Goal: Task Accomplishment & Management: Use online tool/utility

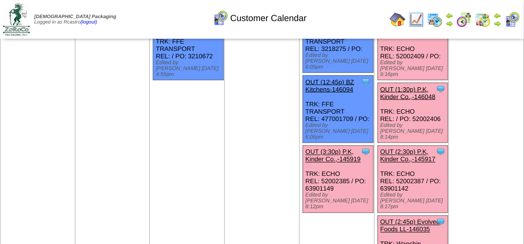
scroll to position [490, 0]
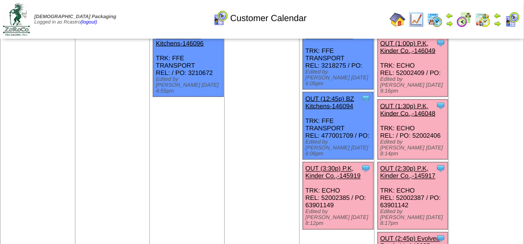
click at [331, 165] on link "OUT (3:30p) P.K, Kinder Co.,-145919" at bounding box center [333, 172] width 55 height 15
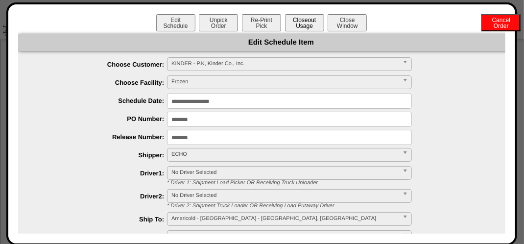
click at [306, 28] on button "Closeout Usage" at bounding box center [304, 22] width 39 height 17
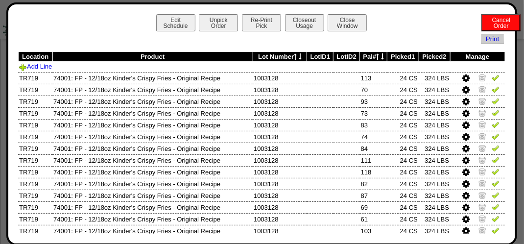
scroll to position [196, 0]
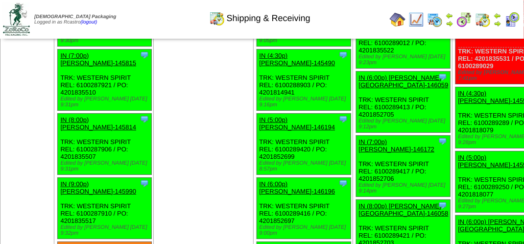
scroll to position [3773, 0]
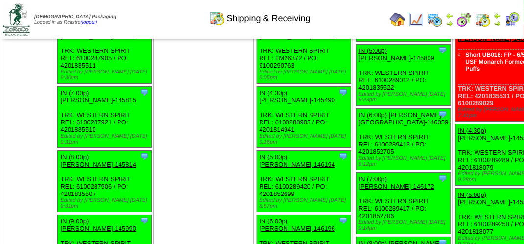
click at [441, 22] on img at bounding box center [435, 20] width 16 height 16
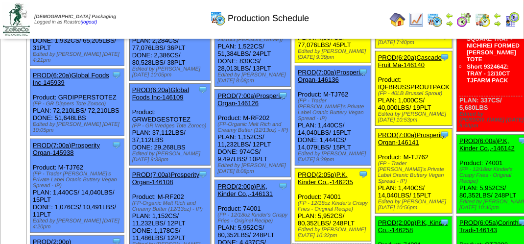
scroll to position [392, 0]
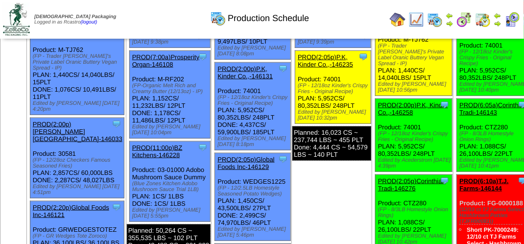
click at [514, 17] on img at bounding box center [513, 20] width 16 height 16
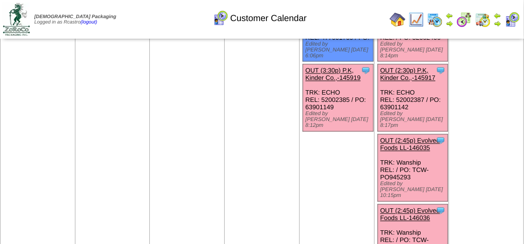
scroll to position [490, 0]
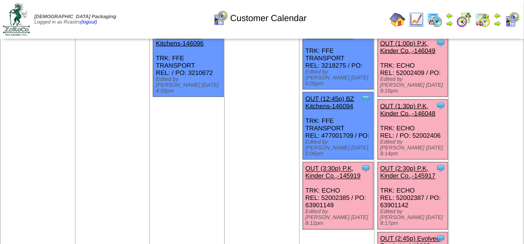
click at [332, 165] on link "OUT (3:30p) P.K, Kinder Co.,-145919" at bounding box center [333, 172] width 55 height 15
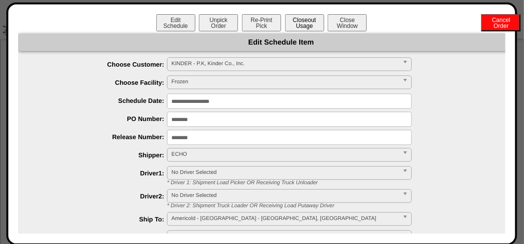
click at [295, 23] on button "Closeout Usage" at bounding box center [304, 22] width 39 height 17
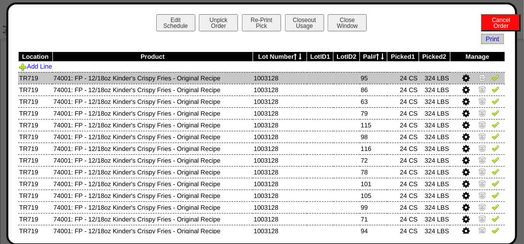
click at [492, 77] on img at bounding box center [496, 78] width 8 height 8
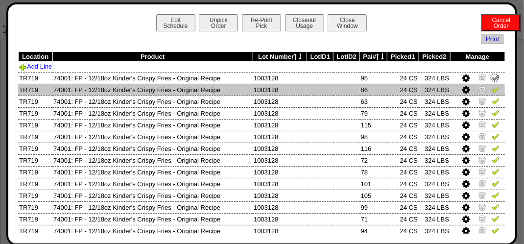
click at [492, 87] on img at bounding box center [496, 89] width 8 height 8
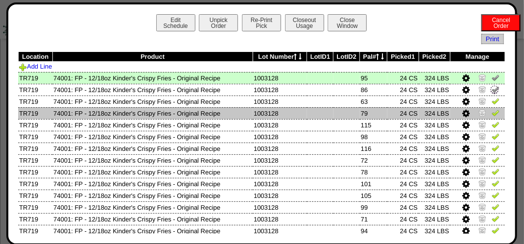
click at [489, 108] on td at bounding box center [477, 113] width 55 height 12
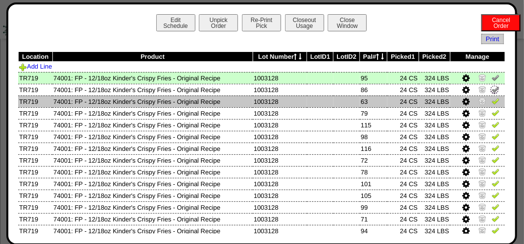
click at [492, 101] on img at bounding box center [496, 101] width 8 height 8
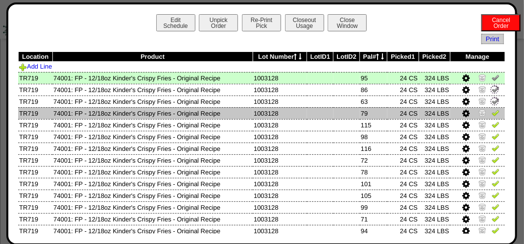
click at [492, 118] on link at bounding box center [496, 114] width 8 height 7
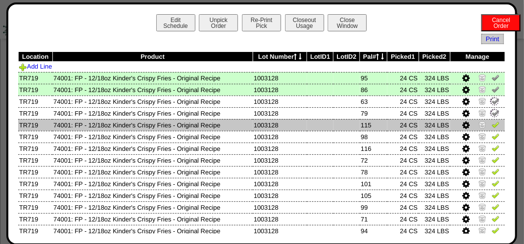
click at [492, 126] on img at bounding box center [496, 125] width 8 height 8
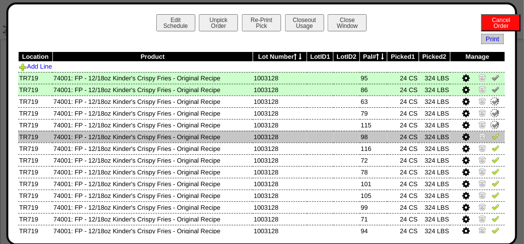
click at [491, 142] on td at bounding box center [477, 137] width 55 height 12
click at [492, 140] on img at bounding box center [496, 136] width 8 height 8
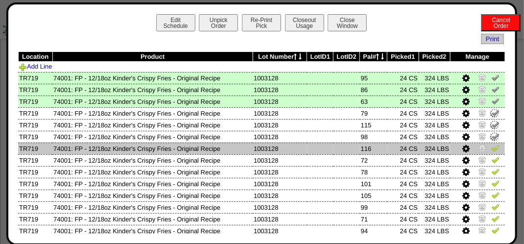
click at [492, 148] on img at bounding box center [496, 148] width 8 height 8
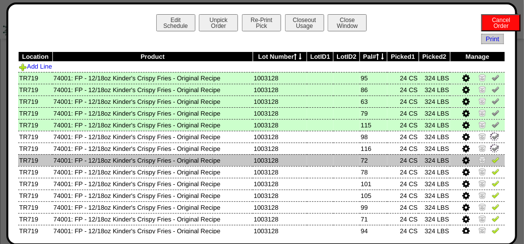
click at [492, 160] on img at bounding box center [496, 160] width 8 height 8
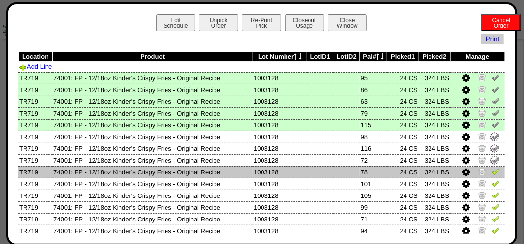
click at [492, 172] on img at bounding box center [496, 172] width 8 height 8
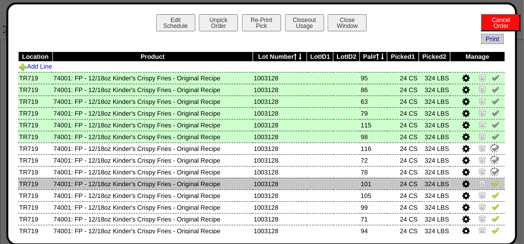
click at [492, 183] on img at bounding box center [496, 183] width 8 height 8
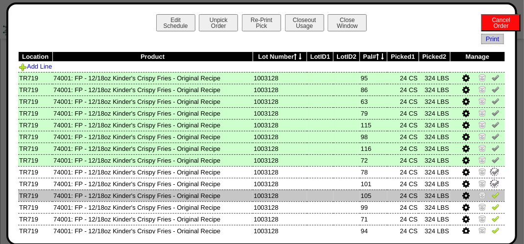
click at [492, 193] on img at bounding box center [496, 195] width 8 height 8
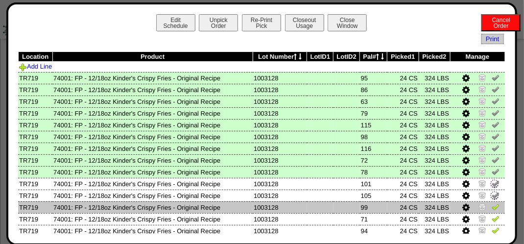
click at [492, 205] on img at bounding box center [496, 207] width 8 height 8
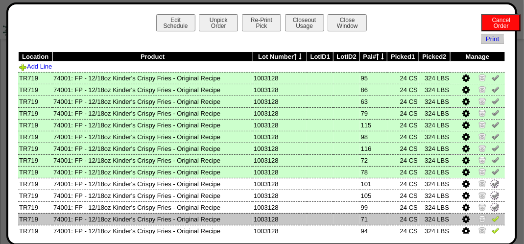
click at [492, 218] on img at bounding box center [496, 219] width 8 height 8
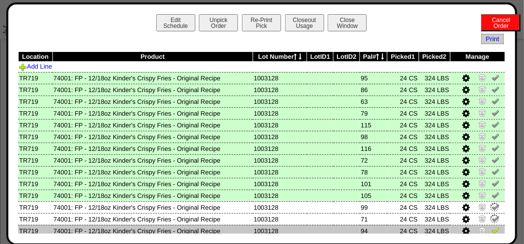
click at [492, 229] on img at bounding box center [496, 230] width 8 height 8
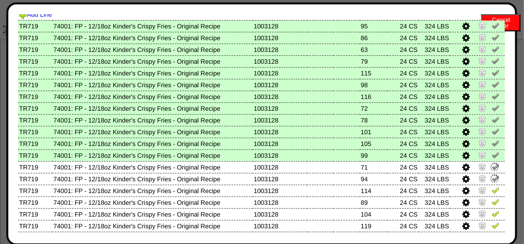
scroll to position [147, 0]
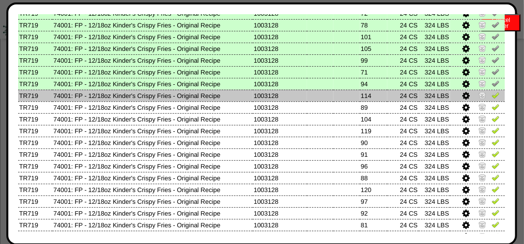
click at [492, 95] on img at bounding box center [496, 95] width 8 height 8
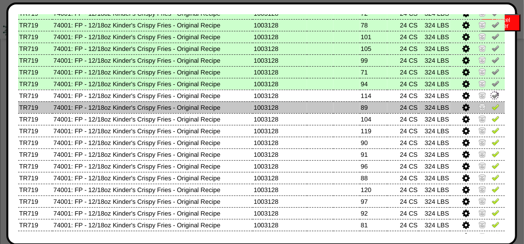
click at [492, 111] on link at bounding box center [496, 108] width 8 height 7
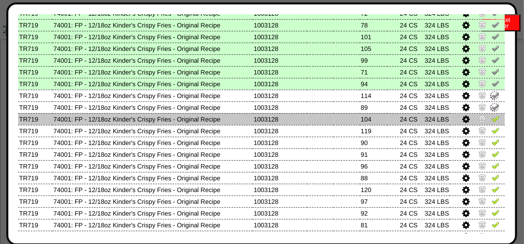
click at [492, 124] on link at bounding box center [496, 120] width 8 height 7
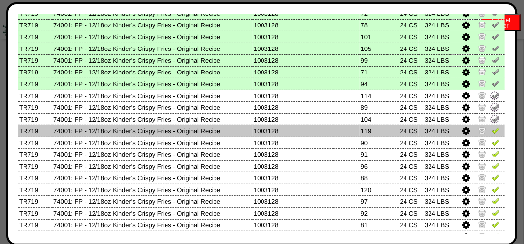
click at [492, 132] on img at bounding box center [496, 130] width 8 height 8
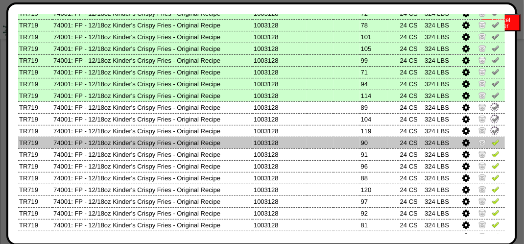
click at [492, 141] on img at bounding box center [496, 142] width 8 height 8
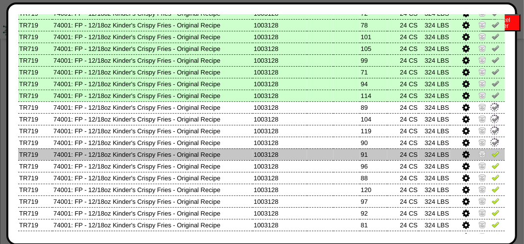
drag, startPoint x: 489, startPoint y: 150, endPoint x: 488, endPoint y: 158, distance: 7.9
click at [492, 152] on img at bounding box center [496, 154] width 8 height 8
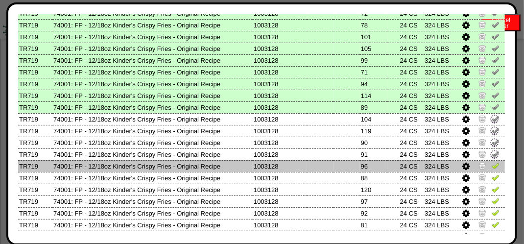
click at [492, 166] on img at bounding box center [496, 166] width 8 height 8
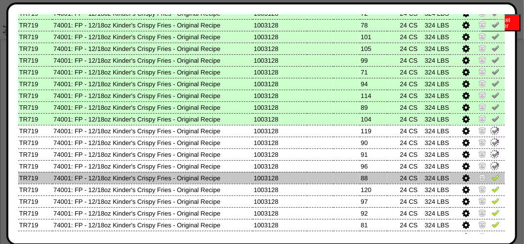
click at [492, 179] on img at bounding box center [496, 177] width 8 height 8
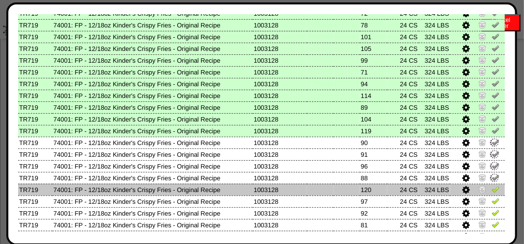
click at [492, 188] on img at bounding box center [496, 189] width 8 height 8
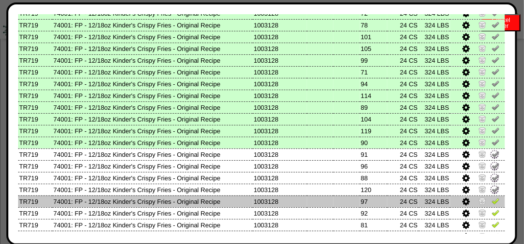
click at [492, 199] on img at bounding box center [496, 201] width 8 height 8
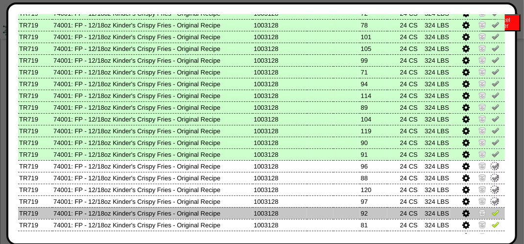
click at [492, 211] on img at bounding box center [496, 213] width 8 height 8
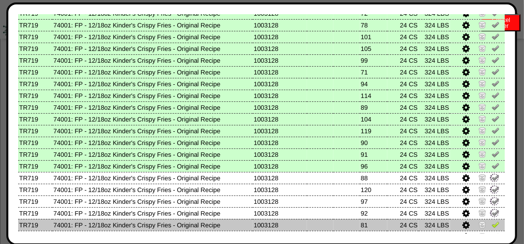
click at [492, 222] on img at bounding box center [496, 225] width 8 height 8
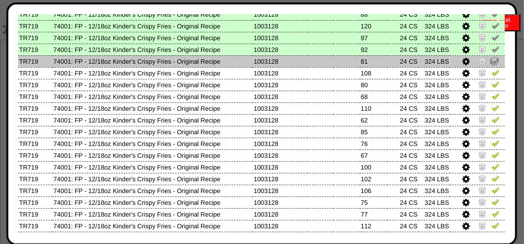
scroll to position [294, 0]
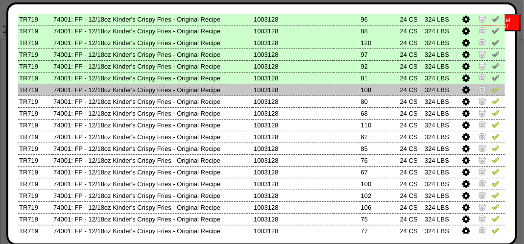
click at [492, 91] on img at bounding box center [496, 89] width 8 height 8
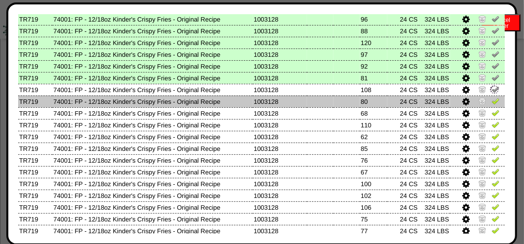
click at [484, 102] on td at bounding box center [477, 102] width 55 height 12
click at [492, 103] on img at bounding box center [496, 101] width 8 height 8
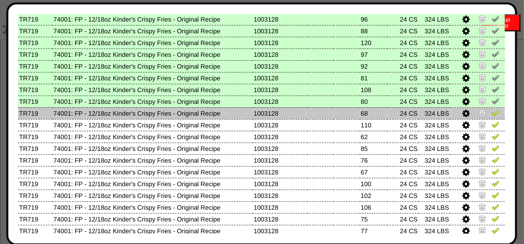
click at [492, 116] on link at bounding box center [496, 114] width 8 height 7
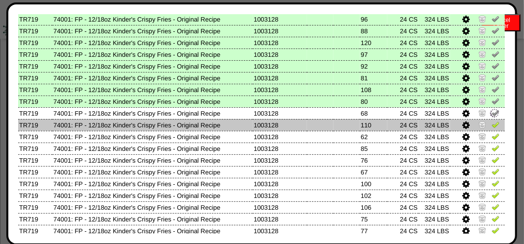
click at [492, 128] on img at bounding box center [496, 125] width 8 height 8
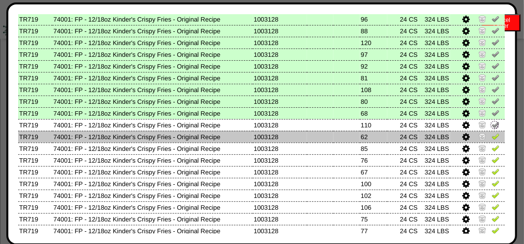
click at [492, 136] on img at bounding box center [496, 136] width 8 height 8
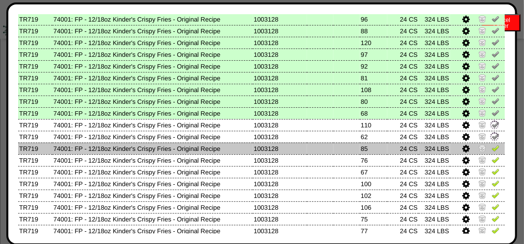
click at [492, 144] on img at bounding box center [496, 148] width 8 height 8
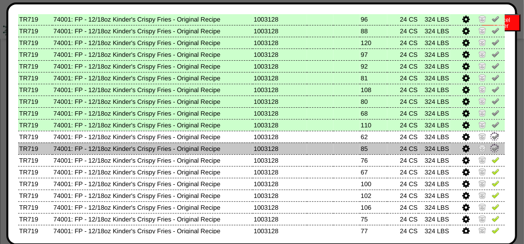
click at [490, 152] on img at bounding box center [495, 148] width 11 height 11
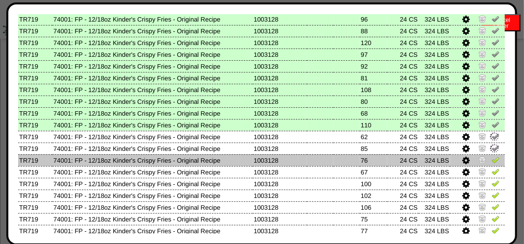
click at [492, 157] on img at bounding box center [496, 160] width 8 height 8
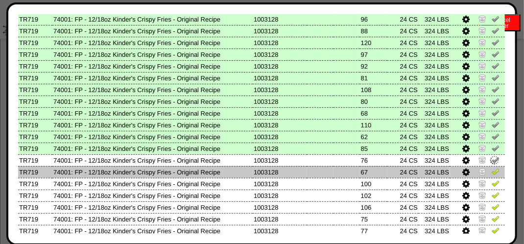
click at [486, 168] on td at bounding box center [477, 172] width 55 height 12
click at [489, 177] on td at bounding box center [477, 172] width 55 height 12
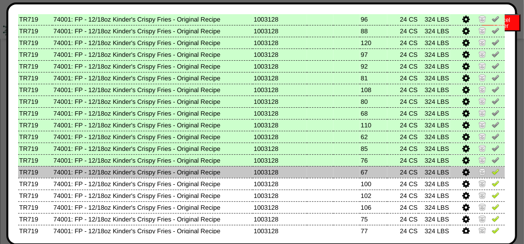
click at [492, 174] on img at bounding box center [496, 172] width 8 height 8
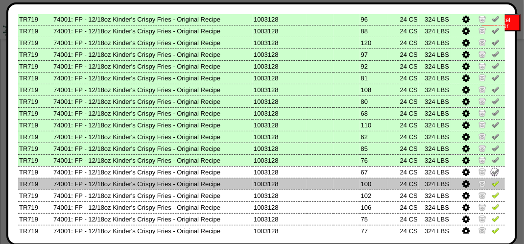
click at [492, 181] on img at bounding box center [496, 183] width 8 height 8
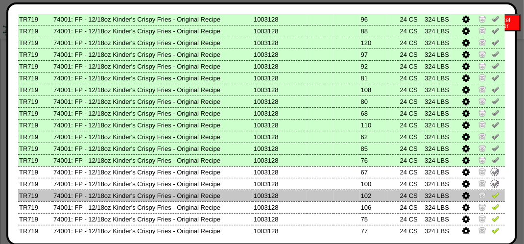
click at [492, 196] on img at bounding box center [496, 195] width 8 height 8
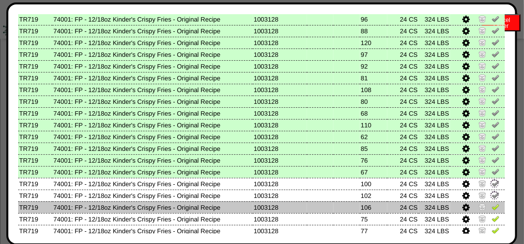
click at [492, 205] on img at bounding box center [496, 207] width 8 height 8
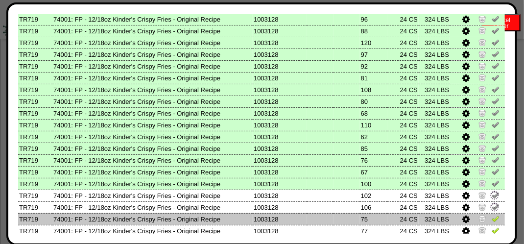
click at [492, 219] on img at bounding box center [496, 219] width 8 height 8
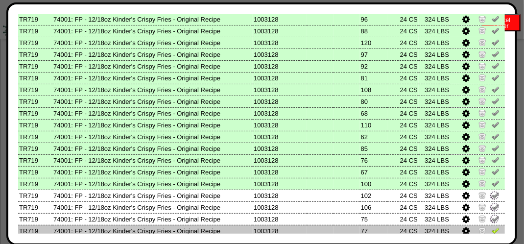
click at [492, 228] on img at bounding box center [496, 230] width 8 height 8
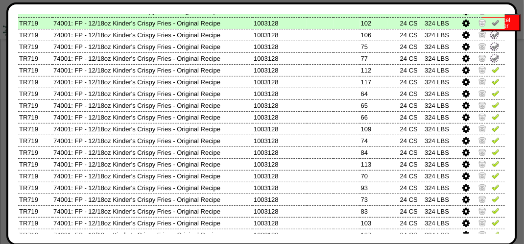
scroll to position [490, 0]
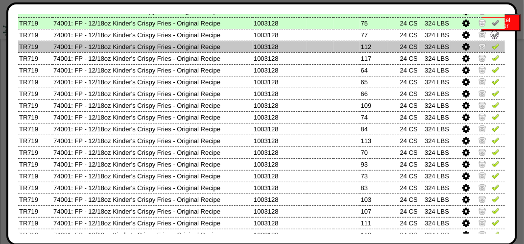
click at [492, 49] on img at bounding box center [496, 46] width 8 height 8
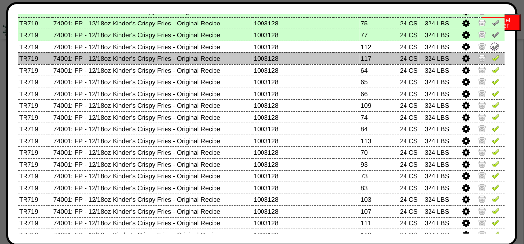
click at [492, 62] on img at bounding box center [496, 58] width 8 height 8
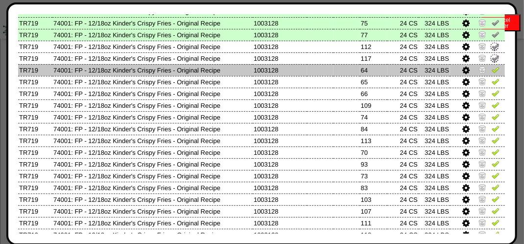
click at [492, 71] on img at bounding box center [496, 70] width 8 height 8
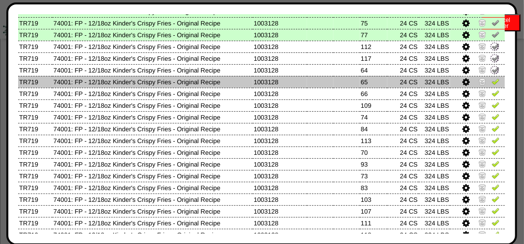
click at [491, 77] on td at bounding box center [477, 82] width 55 height 12
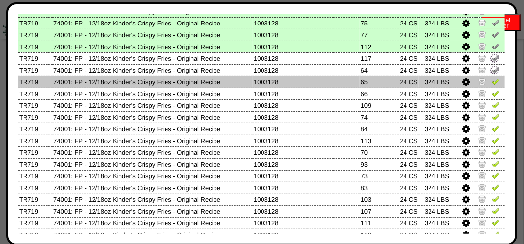
click at [492, 82] on img at bounding box center [496, 81] width 8 height 8
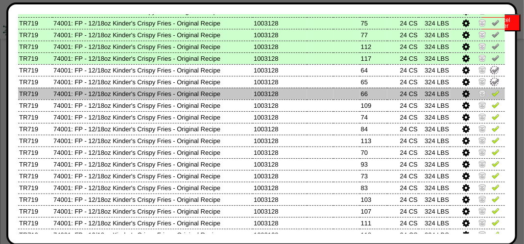
click at [492, 97] on img at bounding box center [496, 93] width 8 height 8
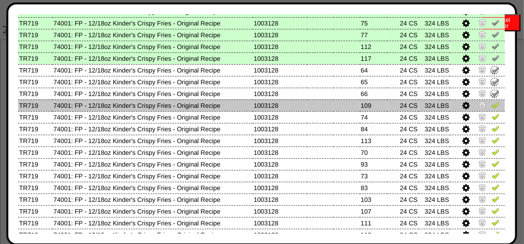
drag, startPoint x: 490, startPoint y: 101, endPoint x: 490, endPoint y: 106, distance: 5.4
click at [492, 102] on img at bounding box center [496, 105] width 8 height 8
click at [490, 106] on img at bounding box center [495, 105] width 11 height 11
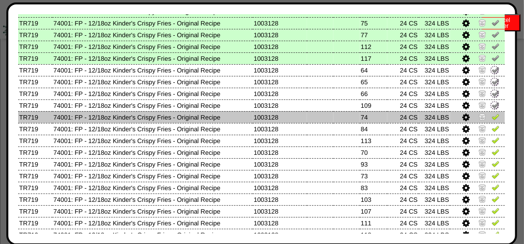
click at [492, 119] on img at bounding box center [496, 117] width 8 height 8
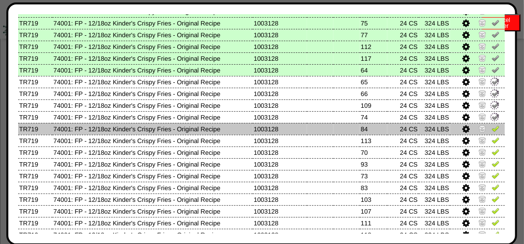
click at [490, 124] on td at bounding box center [477, 129] width 55 height 12
click at [492, 131] on img at bounding box center [496, 128] width 8 height 8
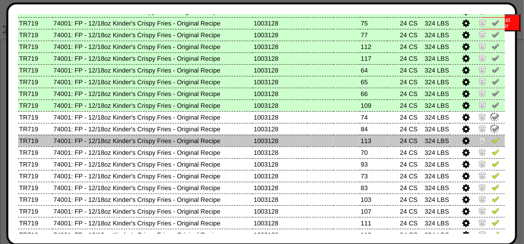
click at [492, 141] on img at bounding box center [496, 140] width 8 height 8
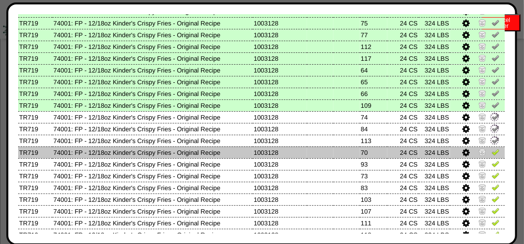
click at [492, 153] on img at bounding box center [496, 152] width 8 height 8
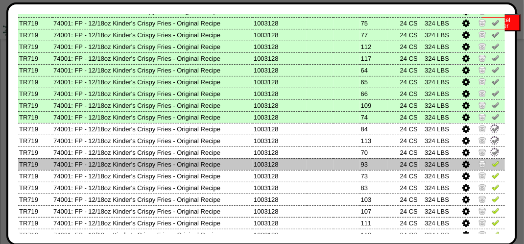
click at [492, 164] on img at bounding box center [496, 164] width 8 height 8
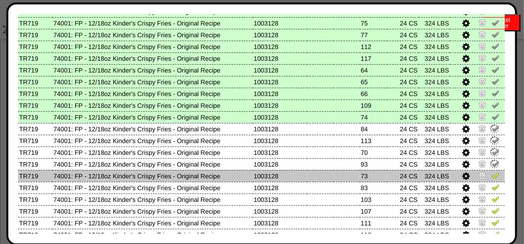
click at [492, 173] on img at bounding box center [496, 176] width 8 height 8
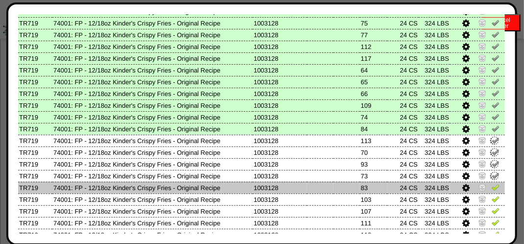
click at [492, 188] on img at bounding box center [496, 187] width 8 height 8
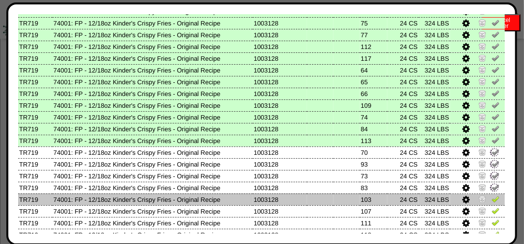
click at [492, 199] on img at bounding box center [496, 199] width 8 height 8
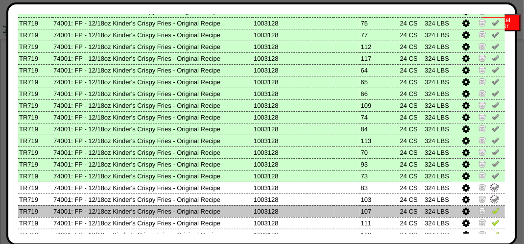
click at [492, 208] on img at bounding box center [496, 211] width 8 height 8
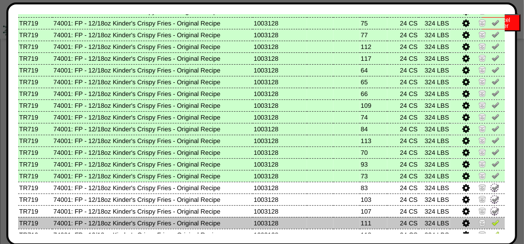
click at [493, 222] on img at bounding box center [496, 223] width 8 height 8
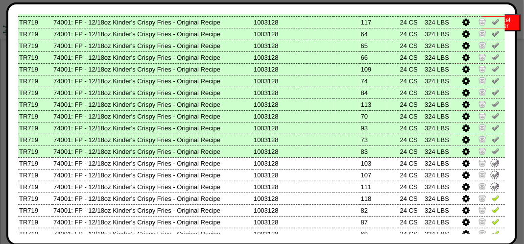
scroll to position [571, 0]
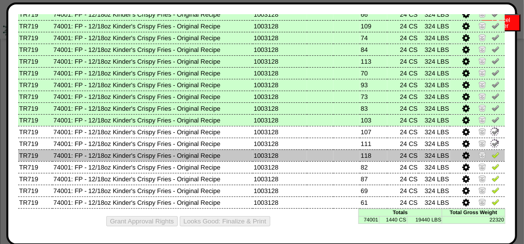
click at [492, 156] on img at bounding box center [496, 155] width 8 height 8
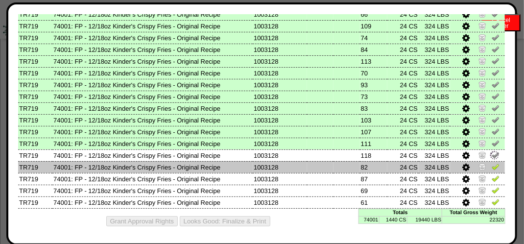
click at [492, 168] on img at bounding box center [496, 167] width 8 height 8
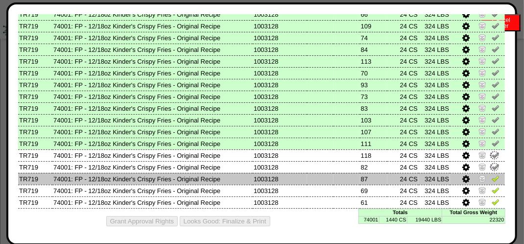
click at [492, 179] on img at bounding box center [496, 178] width 8 height 8
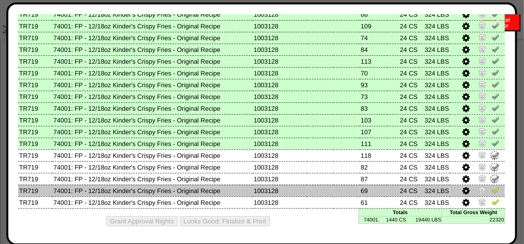
click at [492, 191] on img at bounding box center [496, 190] width 8 height 8
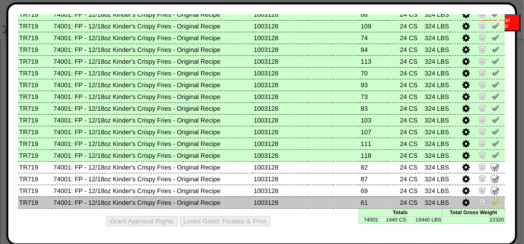
click at [492, 198] on img at bounding box center [496, 202] width 8 height 8
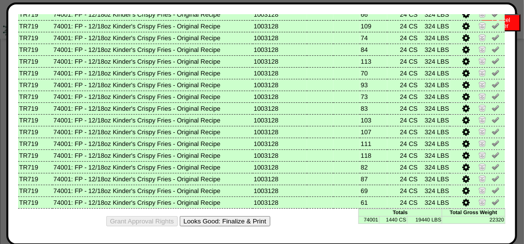
click at [226, 222] on button "Looks Good: Finalize & Print" at bounding box center [225, 221] width 91 height 10
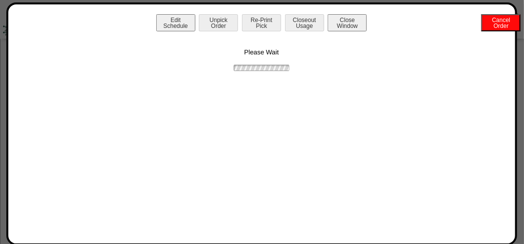
scroll to position [0, 0]
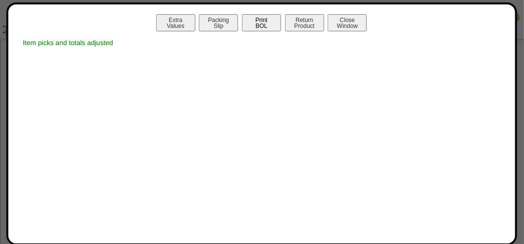
click at [255, 22] on button "Print BOL" at bounding box center [261, 22] width 39 height 17
